Goal: Task Accomplishment & Management: Use online tool/utility

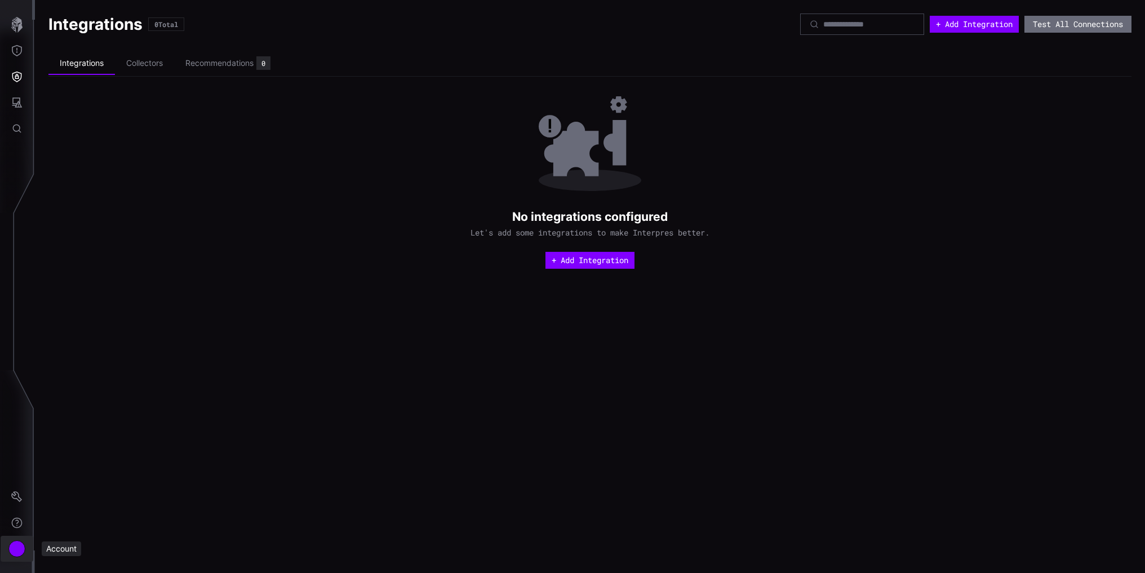
click at [21, 547] on div "Account" at bounding box center [16, 548] width 17 height 17
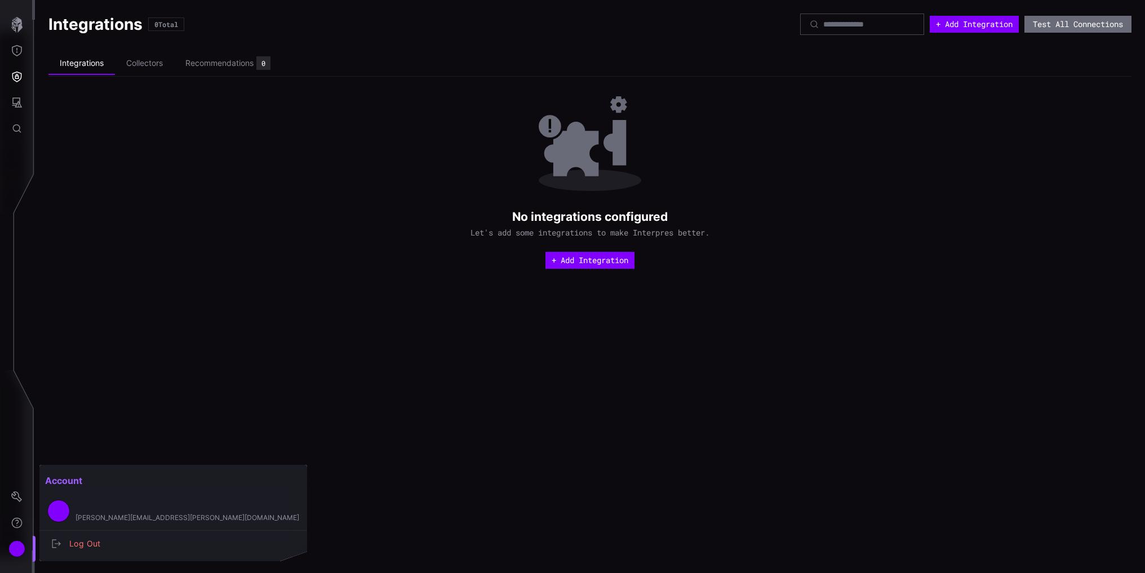
click at [15, 496] on div at bounding box center [572, 286] width 1145 height 573
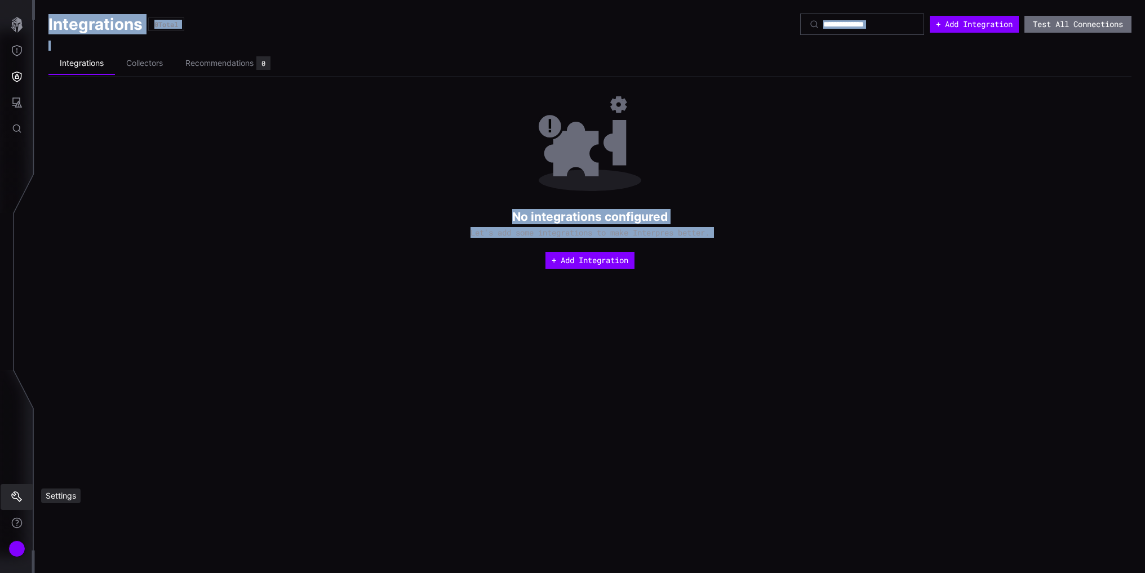
click at [15, 496] on icon "Settings" at bounding box center [16, 496] width 11 height 11
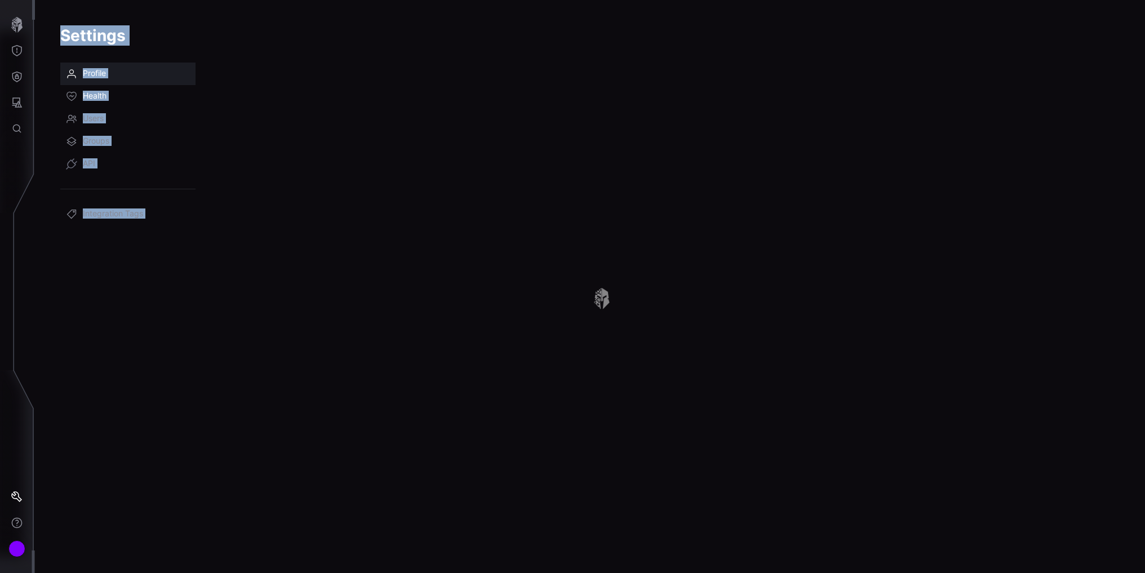
click at [105, 93] on span "Health" at bounding box center [95, 96] width 24 height 11
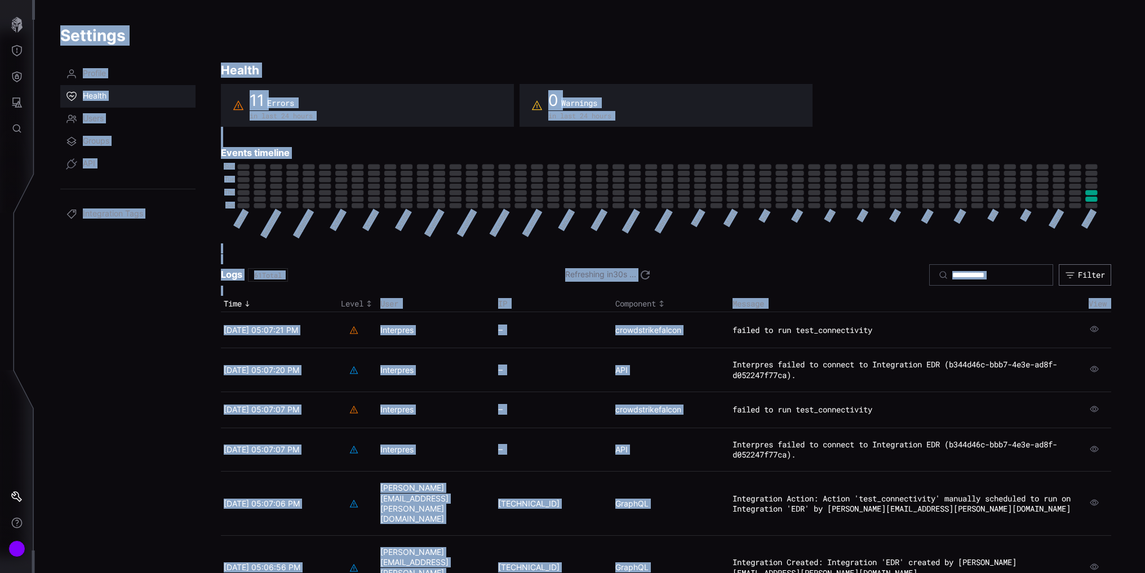
click at [90, 428] on nav "Profile Health Users Groups API Integration Tags" at bounding box center [127, 424] width 135 height 722
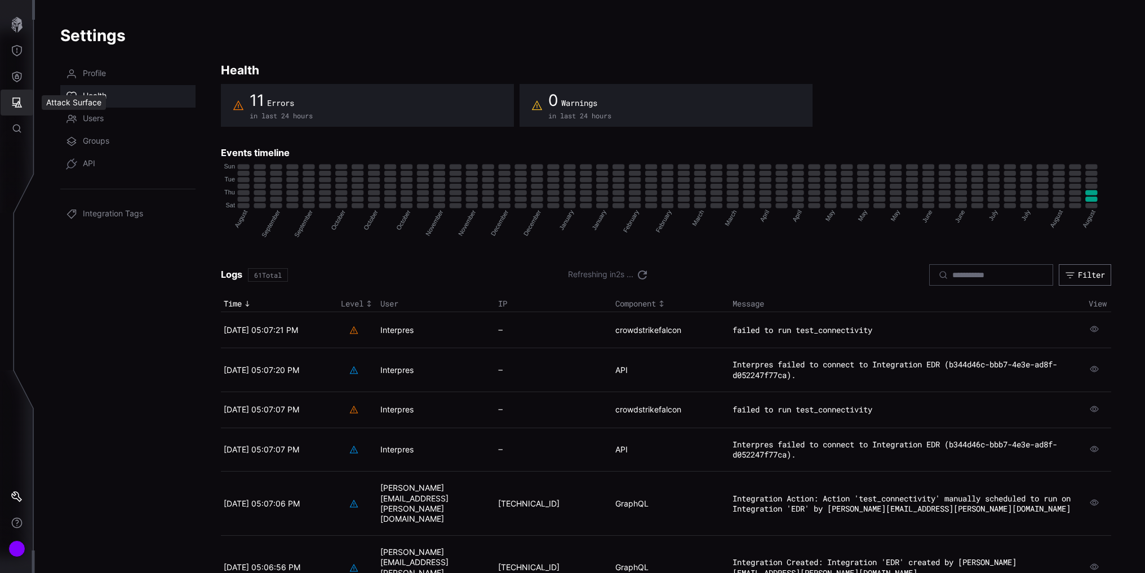
click at [12, 105] on icon "Attack Surface" at bounding box center [17, 102] width 10 height 10
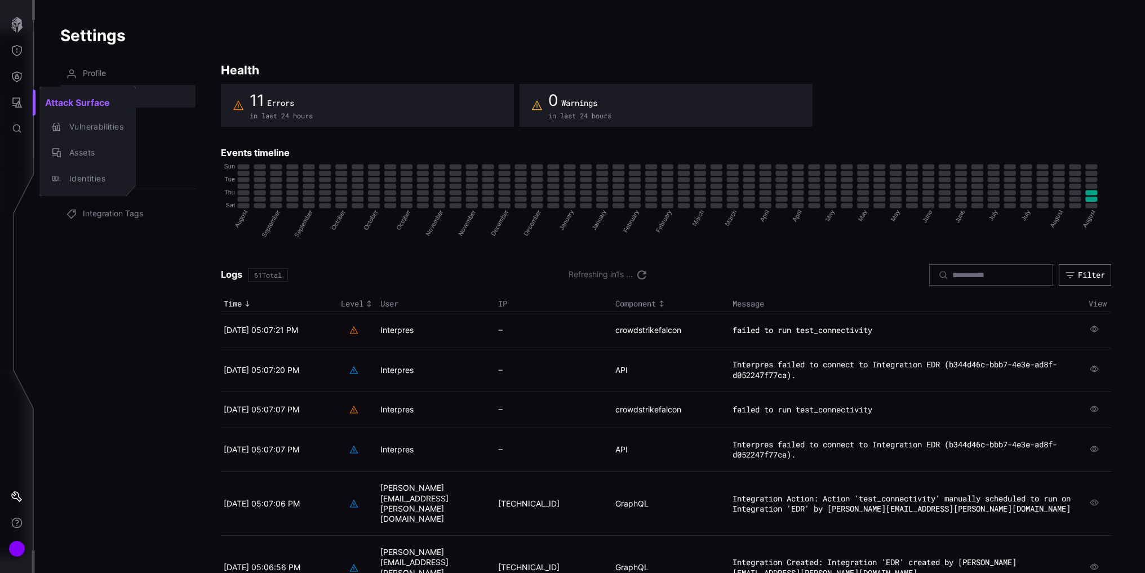
click at [16, 79] on div at bounding box center [572, 286] width 1145 height 573
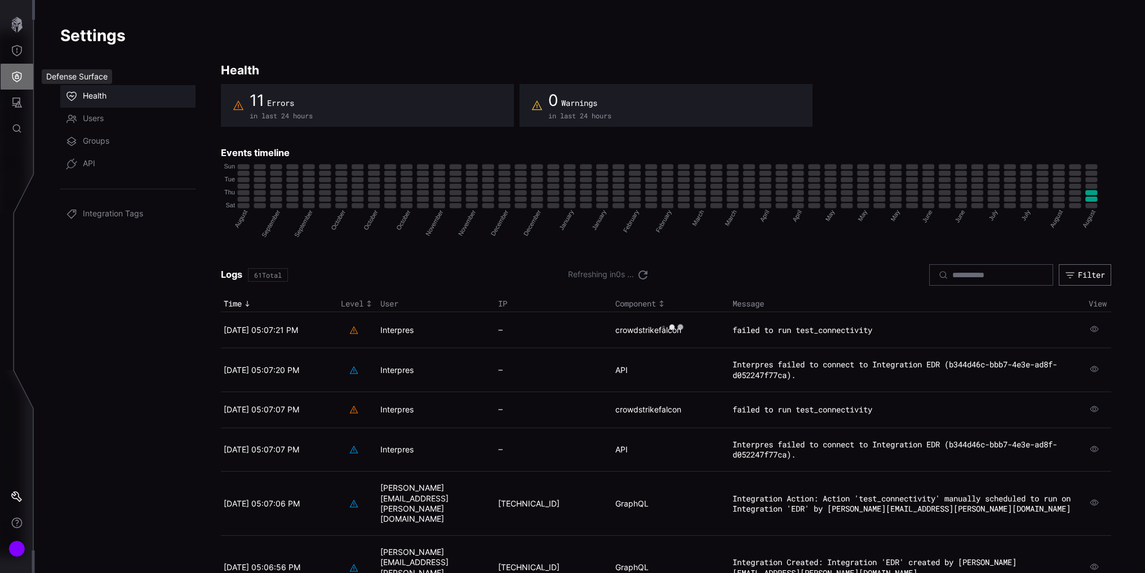
click at [16, 78] on icon "Defense Surface" at bounding box center [17, 77] width 10 height 11
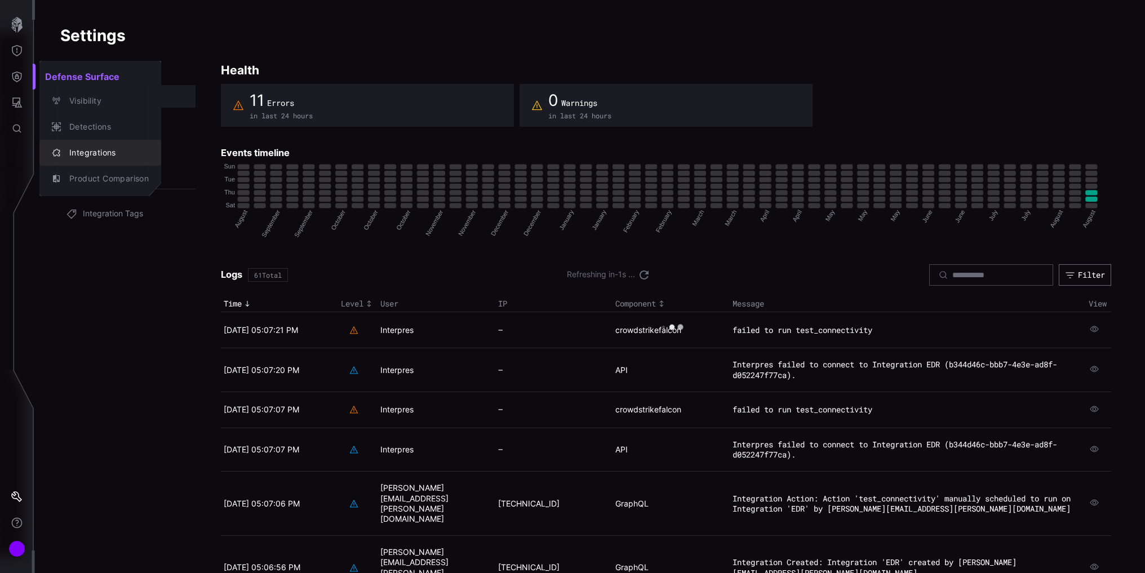
click at [94, 151] on div "Integrations" at bounding box center [106, 153] width 85 height 14
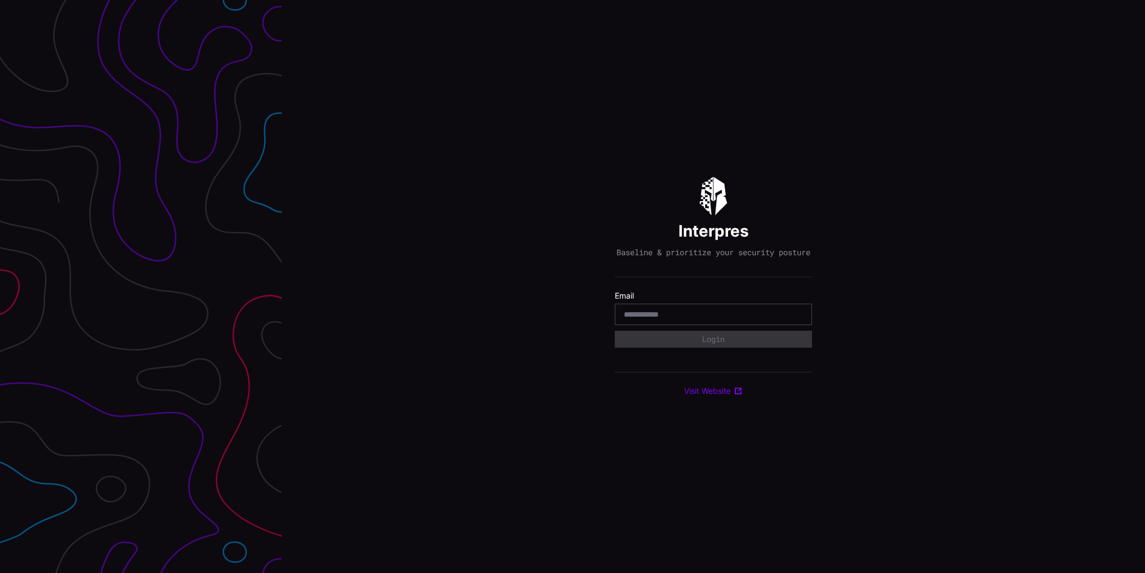
click at [664, 317] on input "email" at bounding box center [713, 314] width 179 height 10
type input "**********"
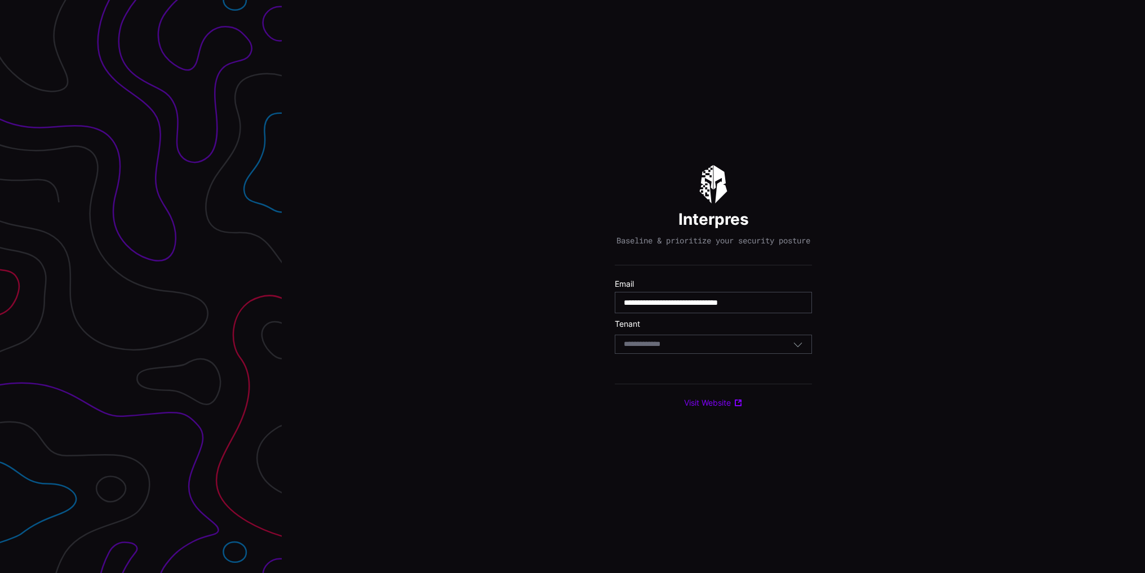
click at [724, 349] on div "Select Tenant" at bounding box center [708, 344] width 169 height 10
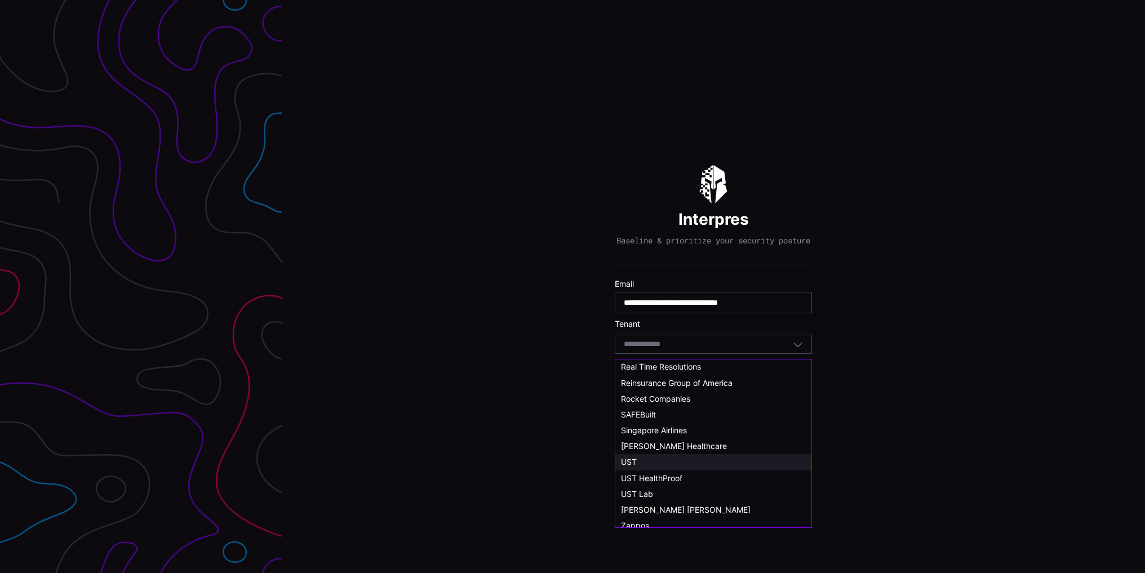
scroll to position [620, 0]
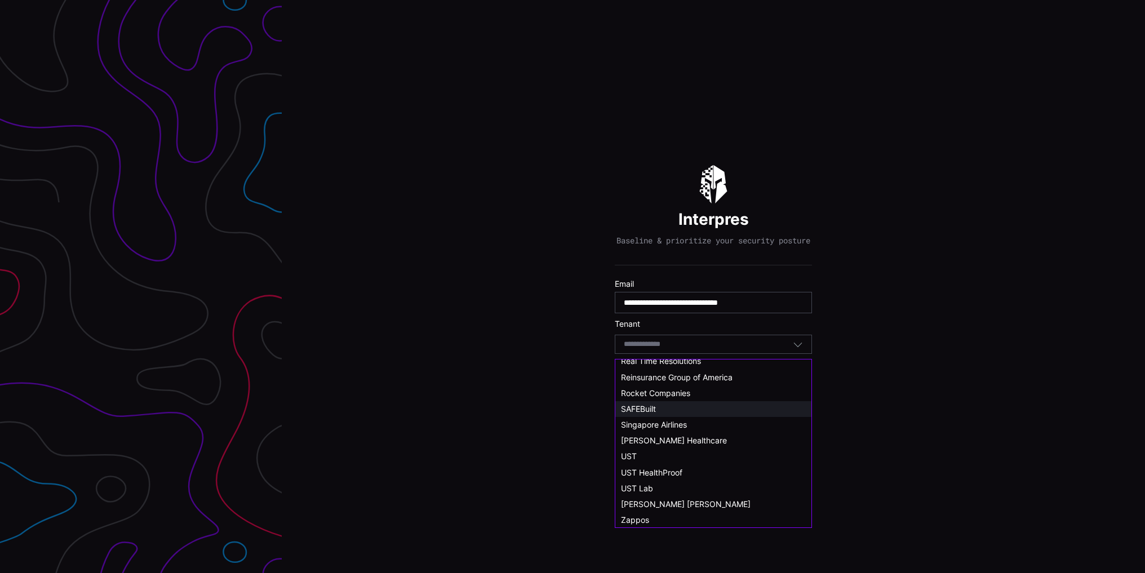
click at [641, 407] on span "SAFEBuilt" at bounding box center [638, 409] width 35 height 10
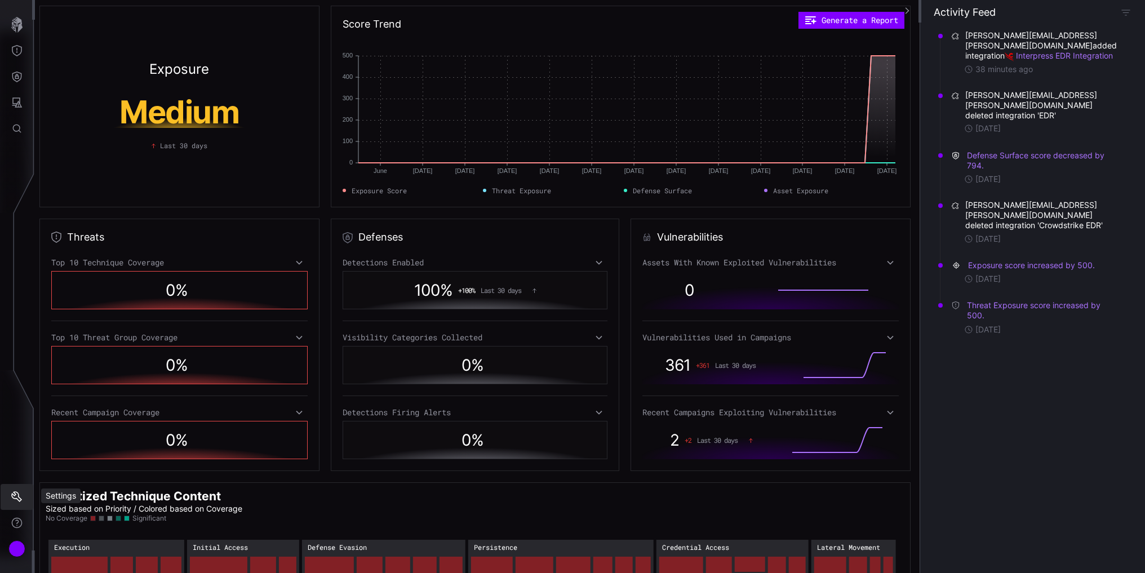
click at [16, 495] on icon "Settings" at bounding box center [16, 496] width 11 height 11
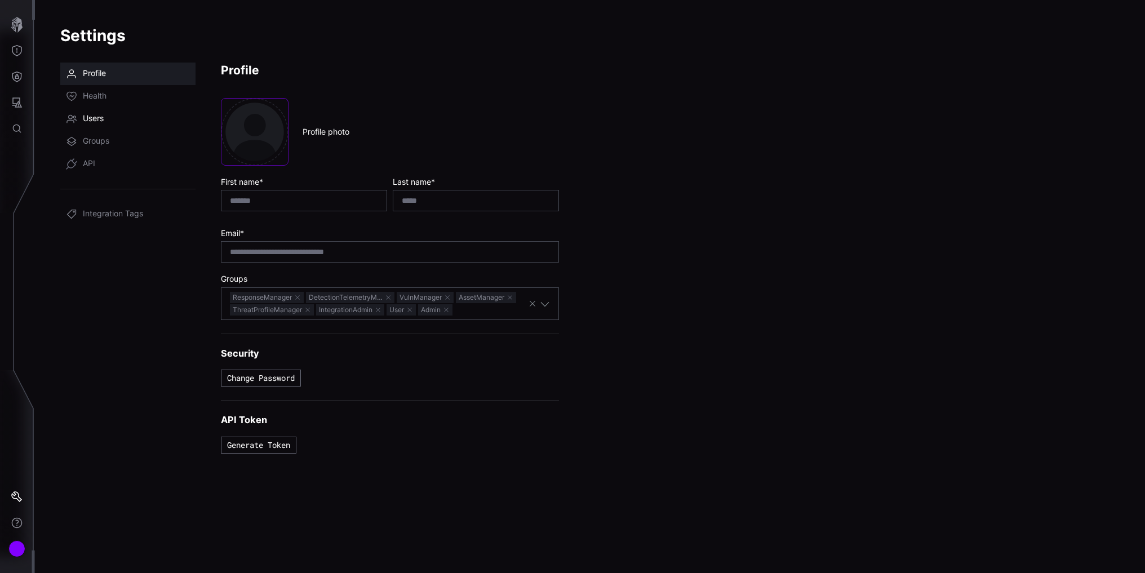
click at [116, 113] on link "Users" at bounding box center [127, 119] width 135 height 23
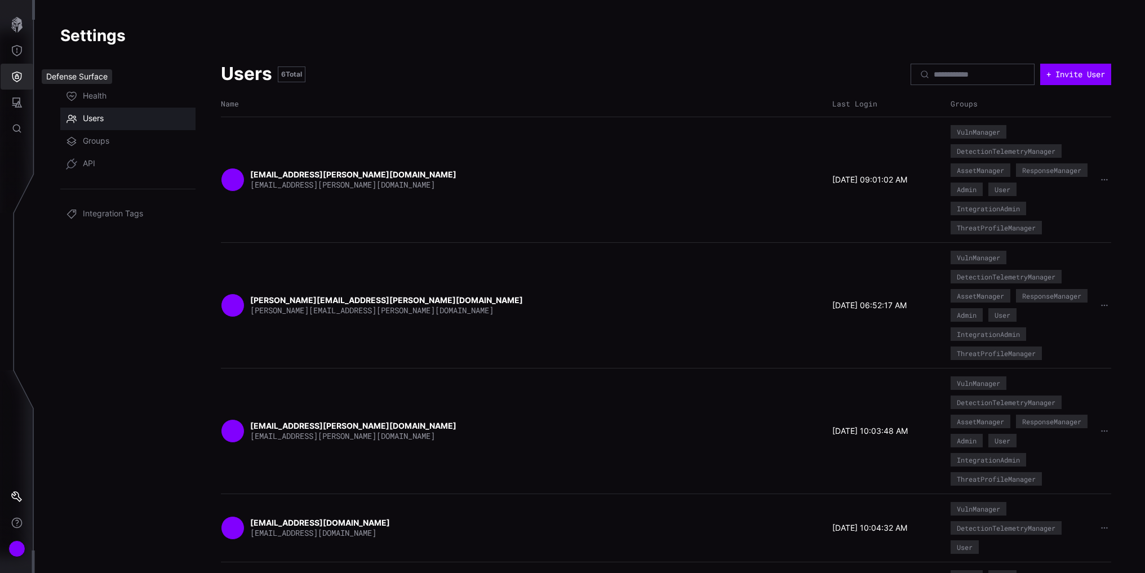
click at [15, 69] on button "Defense Surface" at bounding box center [17, 77] width 33 height 26
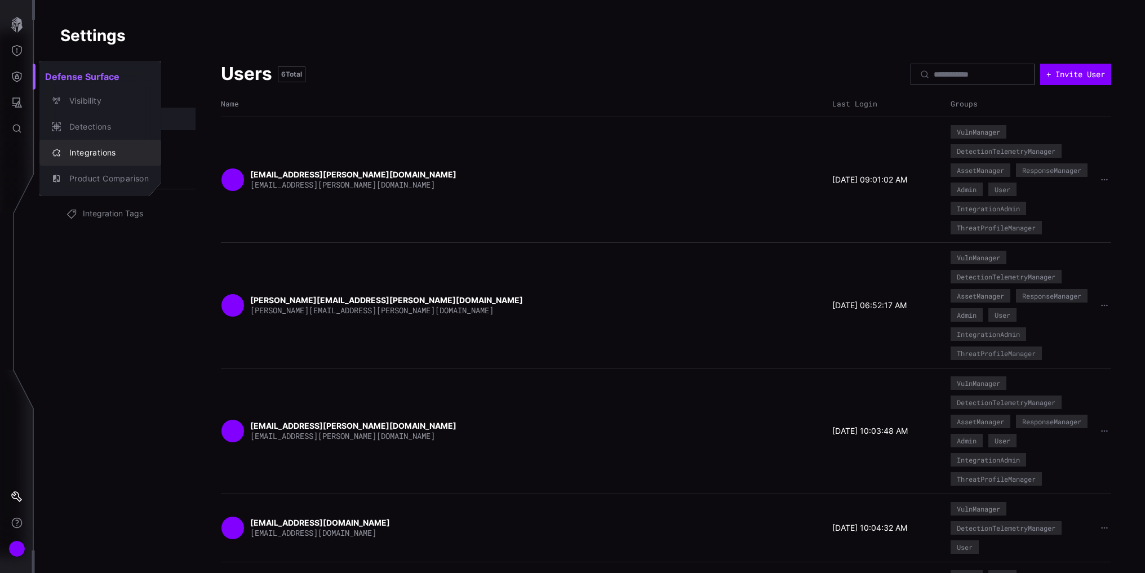
click at [86, 153] on div "Integrations" at bounding box center [106, 153] width 85 height 14
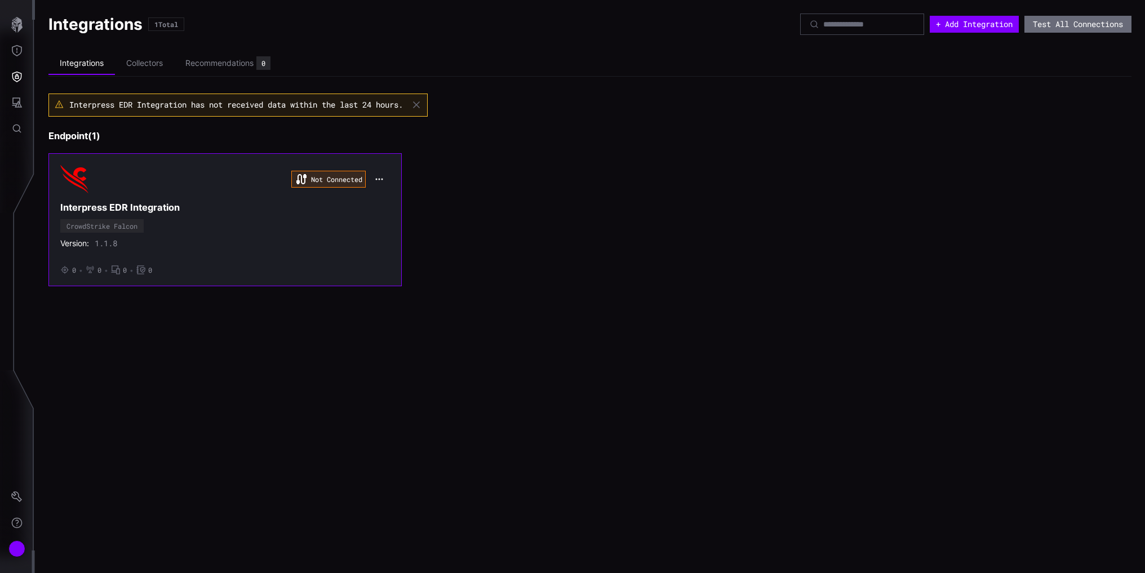
click at [338, 223] on div "Not Connected Interpress EDR Integration CrowdStrike Falcon Version: 1.1.8 • 0 …" at bounding box center [225, 219] width 330 height 109
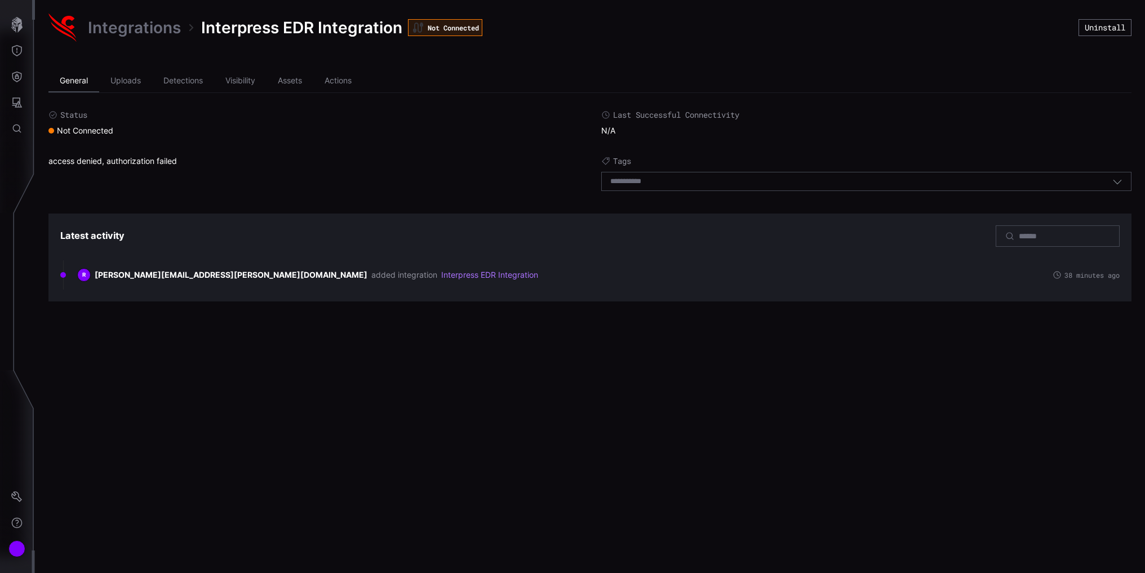
click at [69, 84] on li "General" at bounding box center [73, 81] width 51 height 23
click at [17, 76] on icon "Defense Surface" at bounding box center [17, 77] width 10 height 11
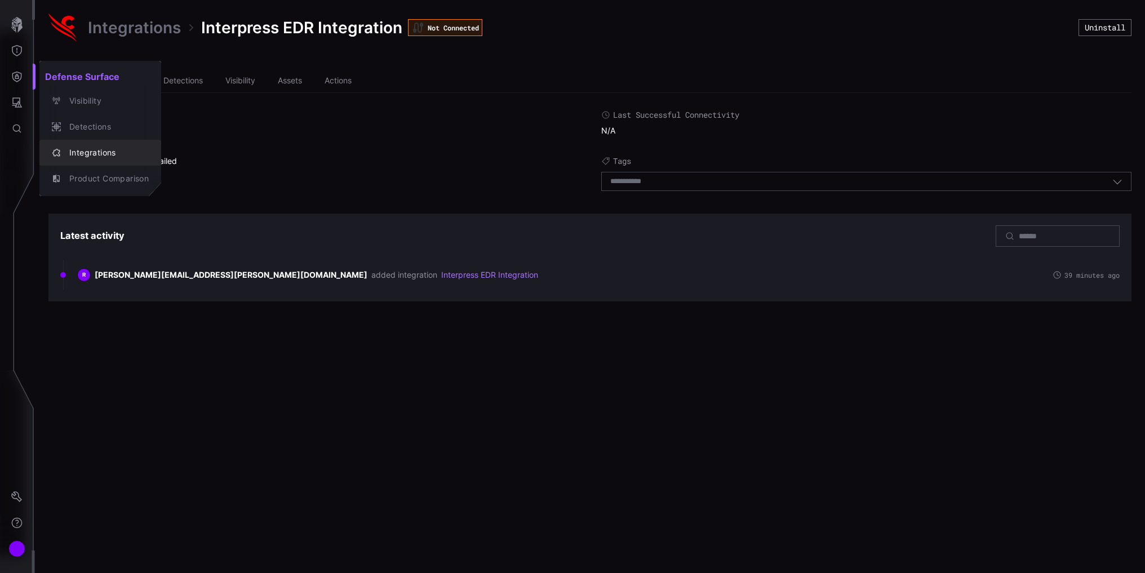
click at [97, 157] on div "Integrations" at bounding box center [106, 153] width 85 height 14
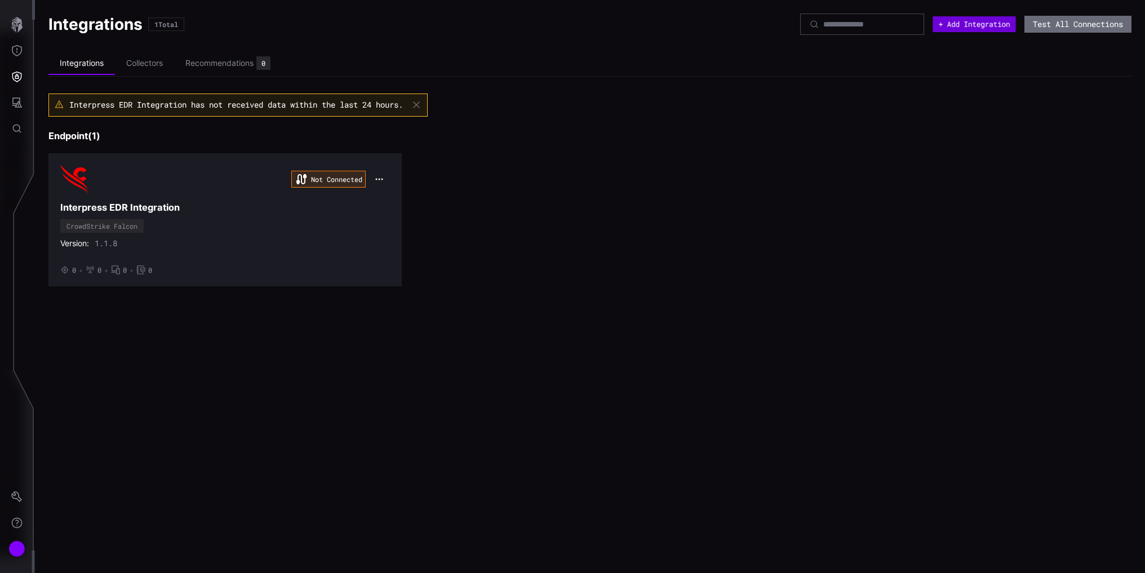
click at [977, 30] on button "+ Add Integration" at bounding box center [974, 24] width 83 height 16
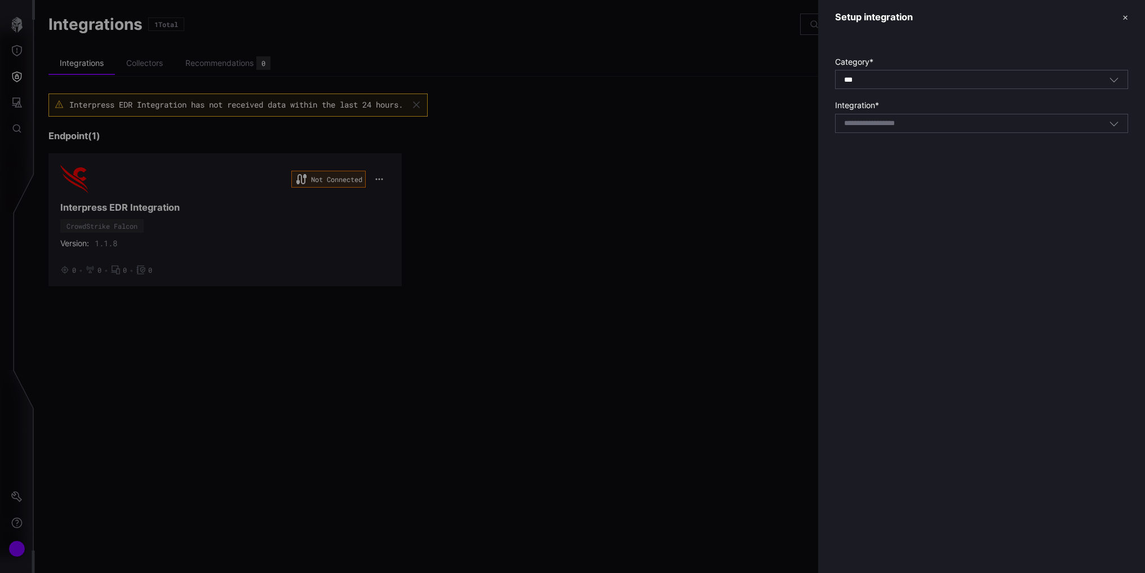
click at [1005, 114] on div "Select integration" at bounding box center [981, 123] width 293 height 19
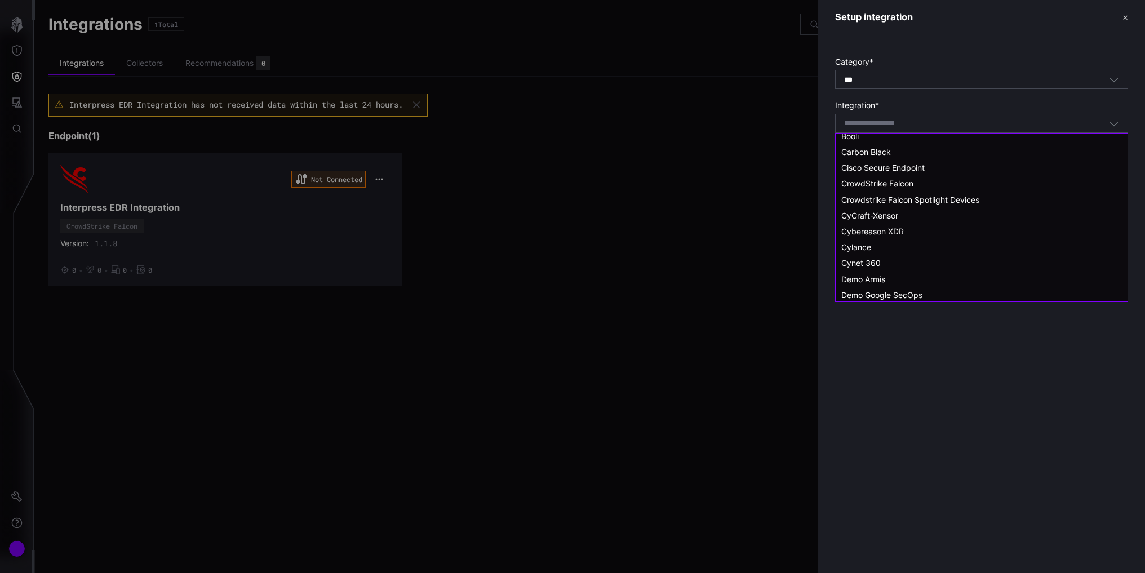
scroll to position [169, 0]
click at [898, 183] on span "CrowdStrike Falcon" at bounding box center [877, 179] width 72 height 10
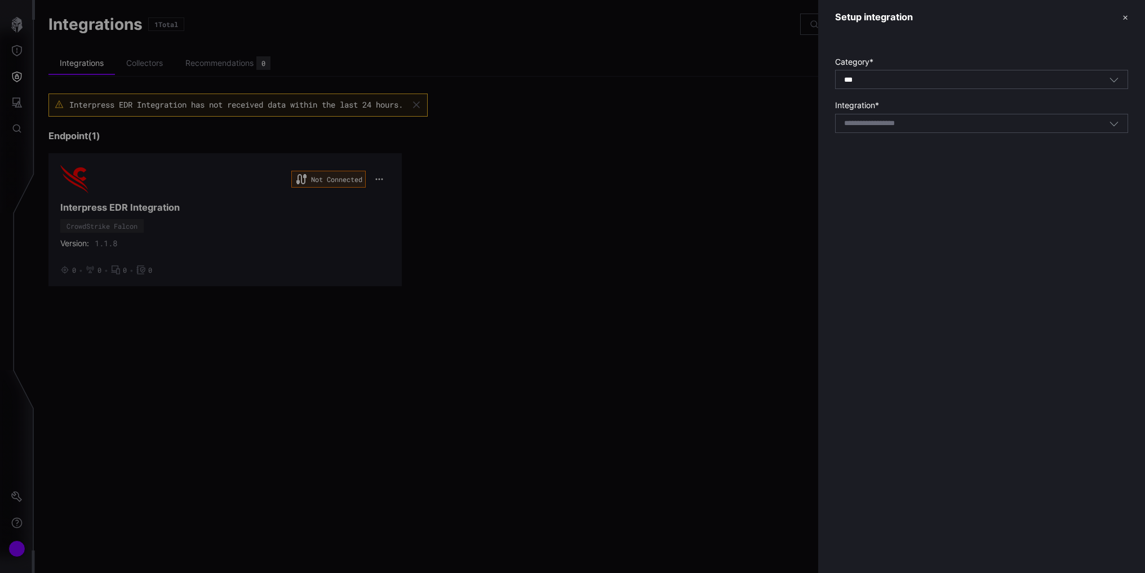
type input "**********"
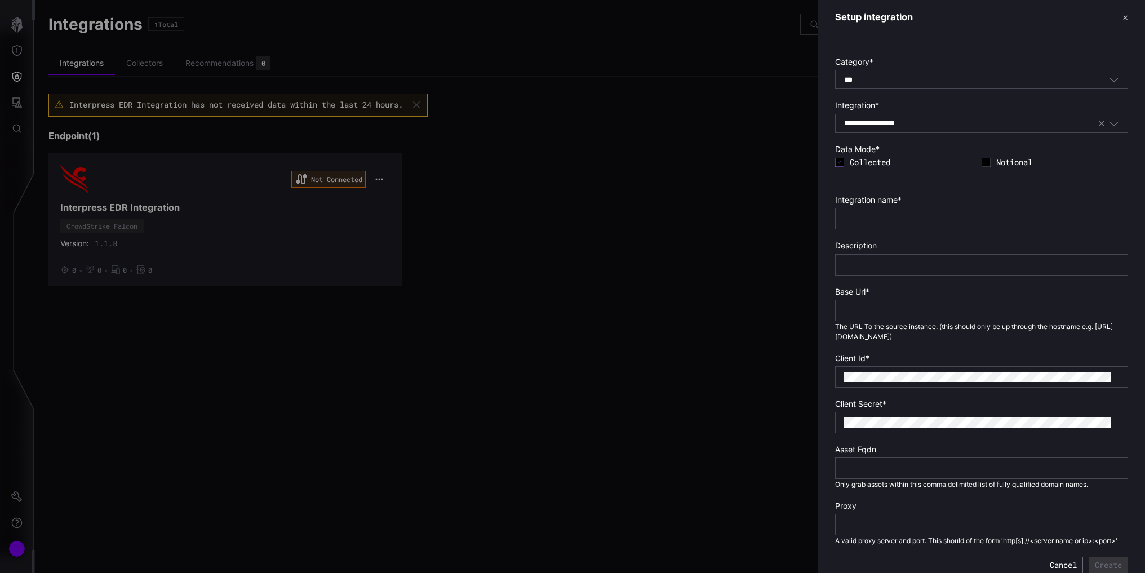
scroll to position [23, 0]
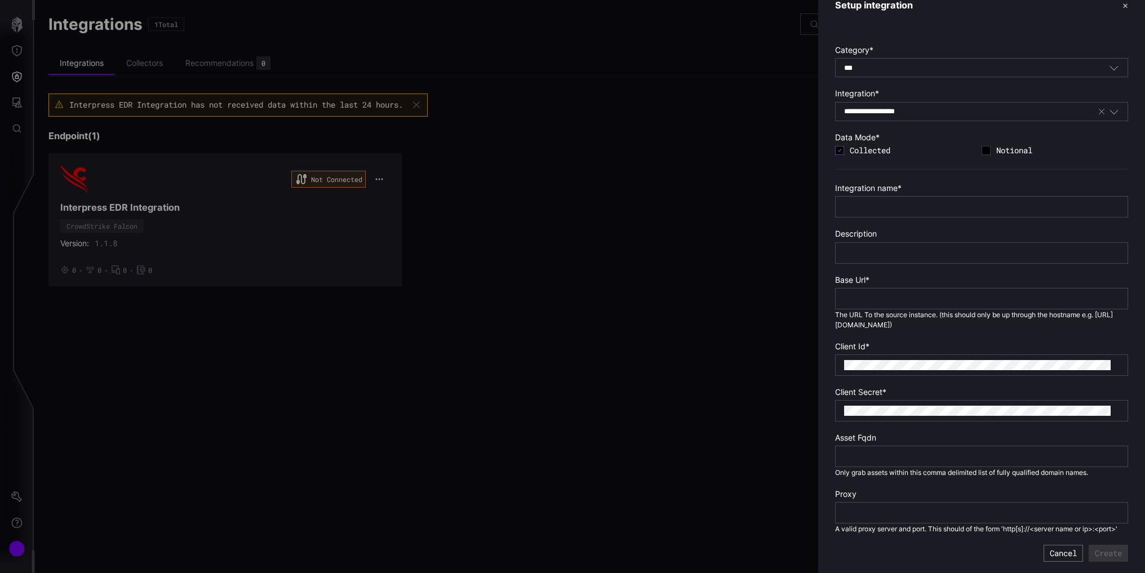
click at [708, 173] on div at bounding box center [572, 286] width 1145 height 573
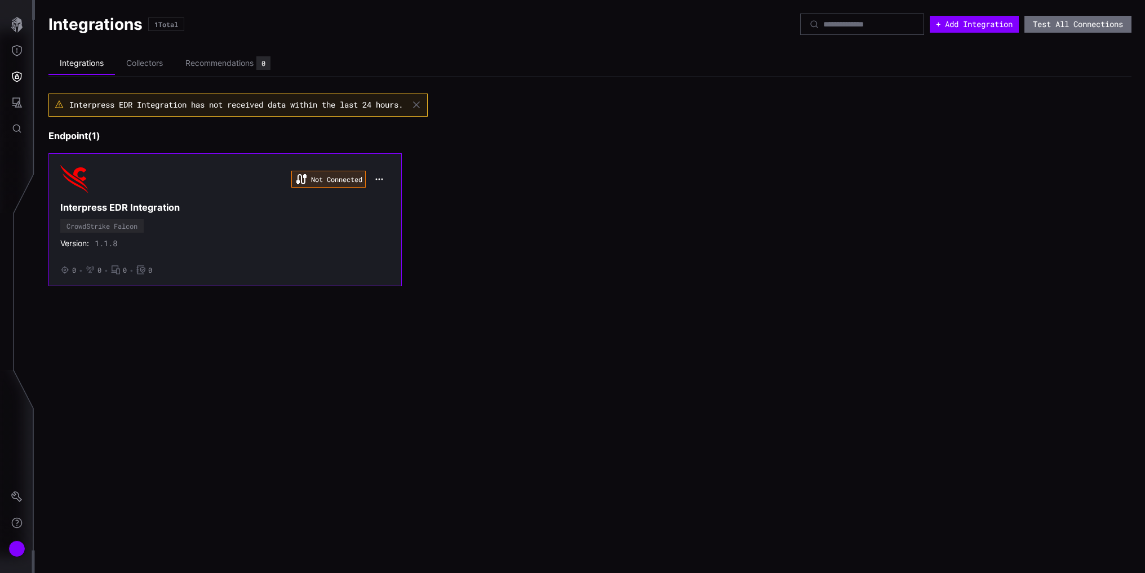
click at [238, 217] on div "Not Connected Interpress EDR Integration CrowdStrike Falcon Version: 1.1.8 • 0 …" at bounding box center [225, 219] width 330 height 109
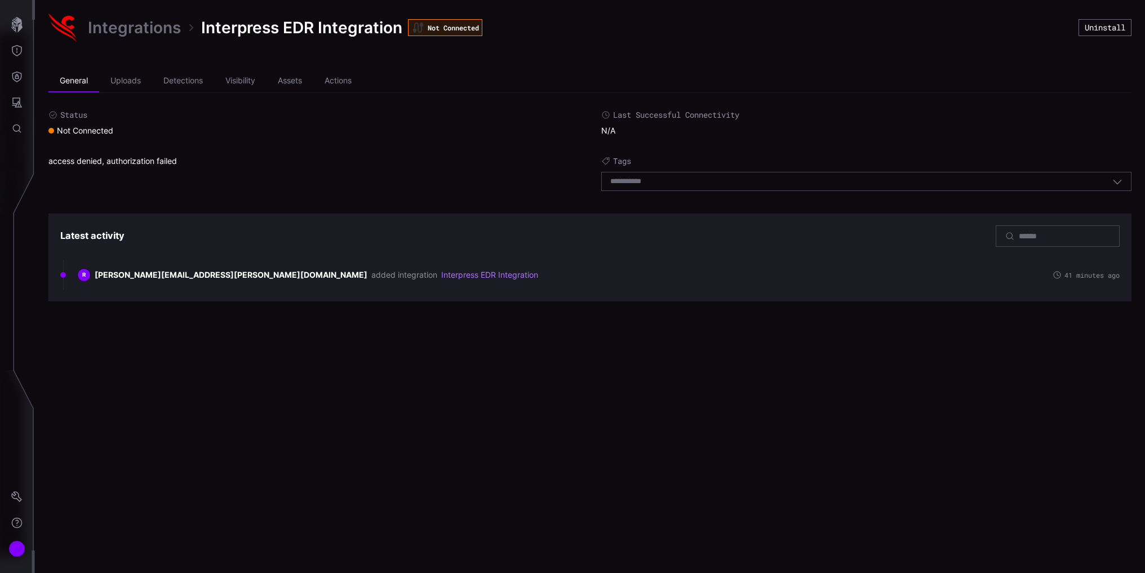
click at [153, 161] on div "access denied, authorization failed" at bounding box center [313, 176] width 530 height 41
click at [167, 73] on li "Detections" at bounding box center [183, 81] width 62 height 23
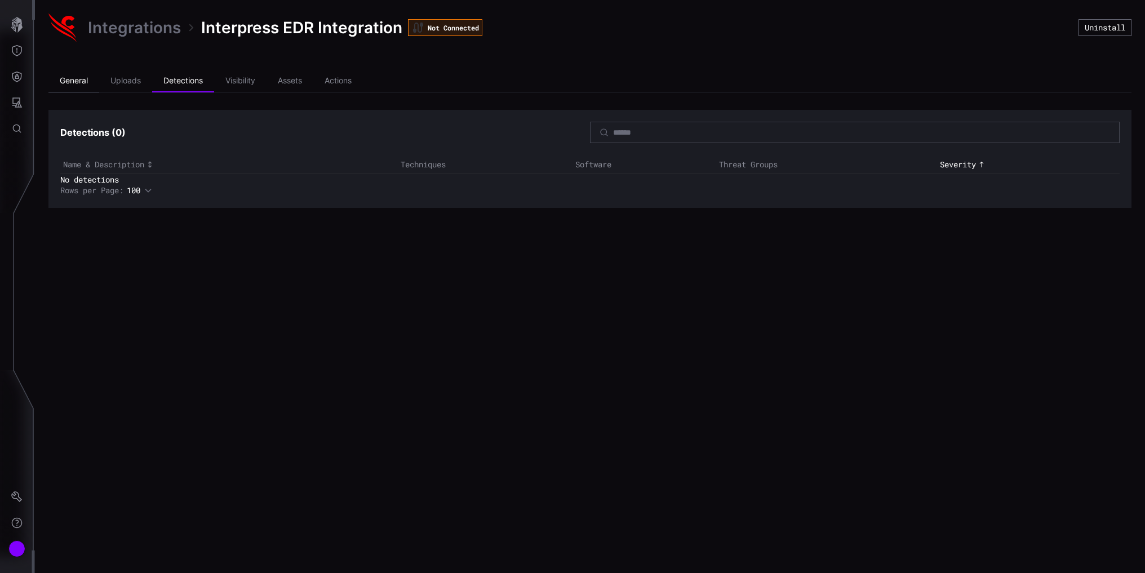
click at [78, 79] on li "General" at bounding box center [73, 81] width 51 height 23
